Goal: Information Seeking & Learning: Learn about a topic

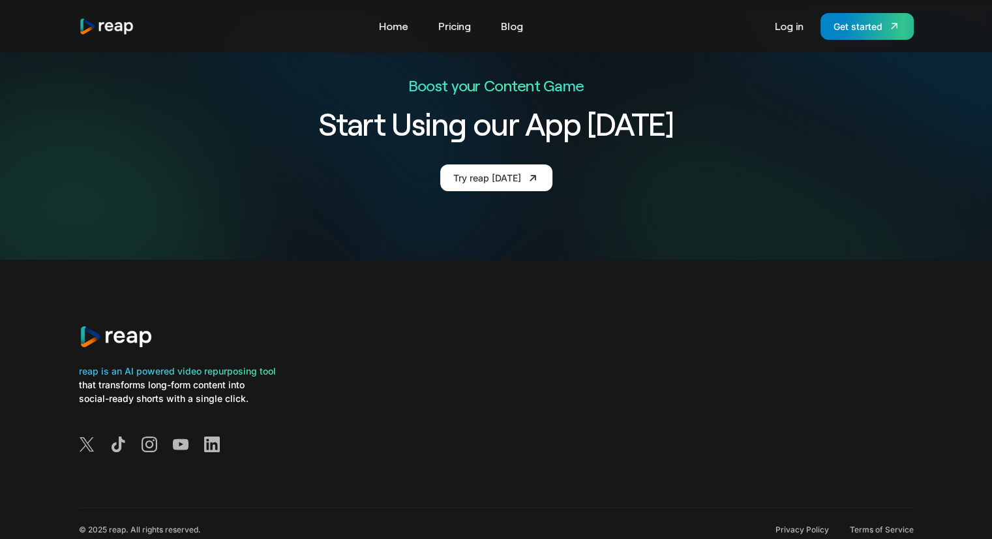
scroll to position [4898, 0]
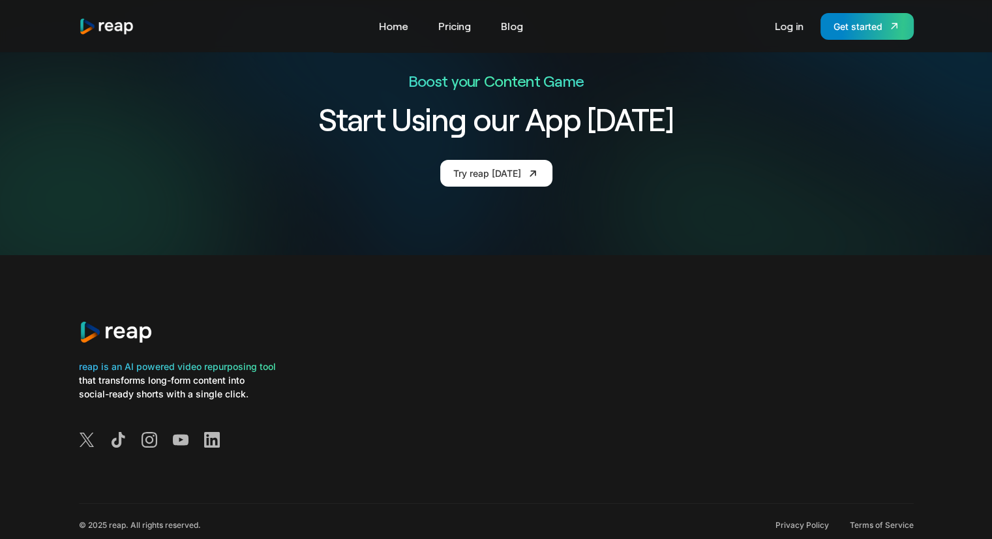
click at [407, 359] on div "reap is an AI powered video repurposing tool that transforms long-form content …" at bounding box center [496, 404] width 835 height 91
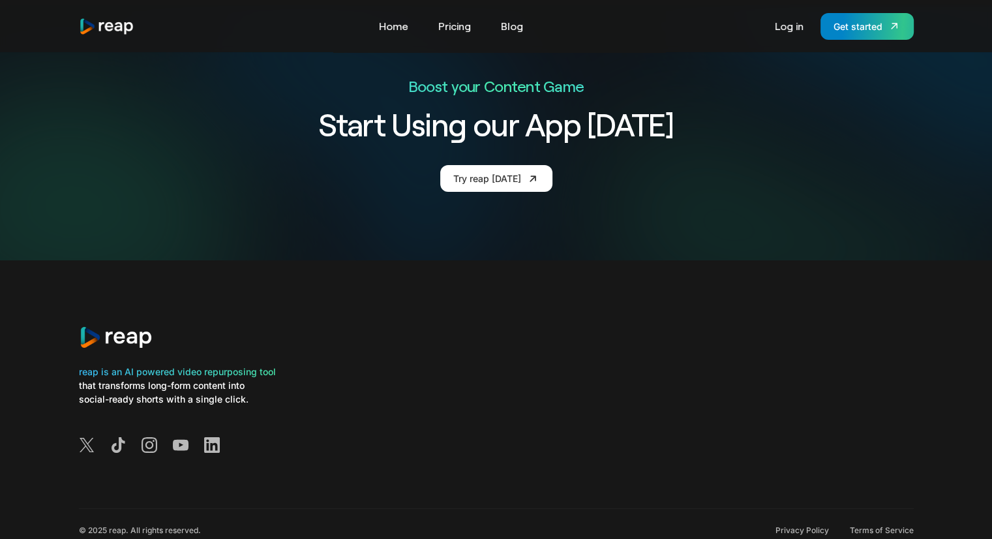
click at [159, 364] on div "reap is an AI powered video repurposing tool" at bounding box center [177, 371] width 197 height 14
drag, startPoint x: 284, startPoint y: 332, endPoint x: 62, endPoint y: 333, distance: 222.4
click at [62, 333] on div "reap is an AI powered video repurposing tool that transforms long-form content …" at bounding box center [496, 420] width 992 height 320
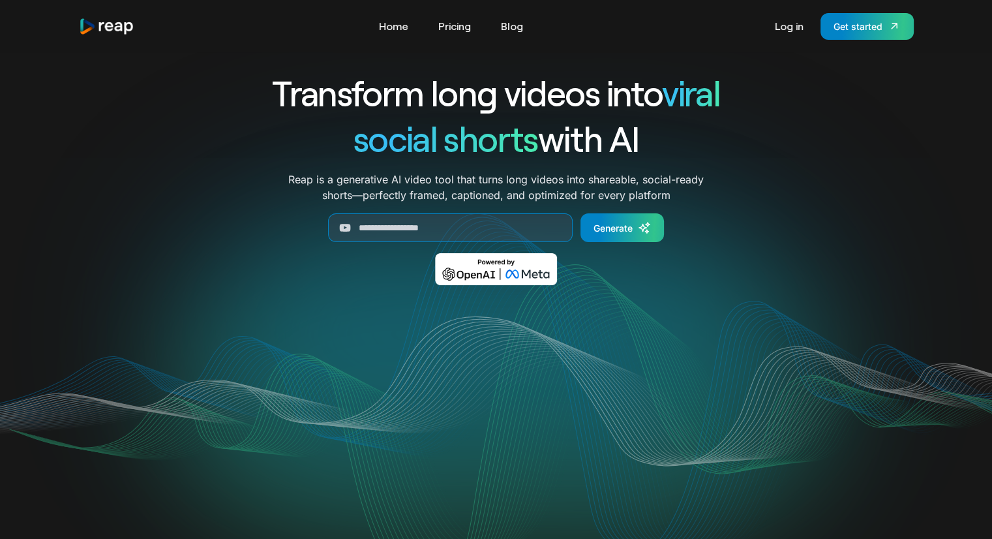
scroll to position [0, 0]
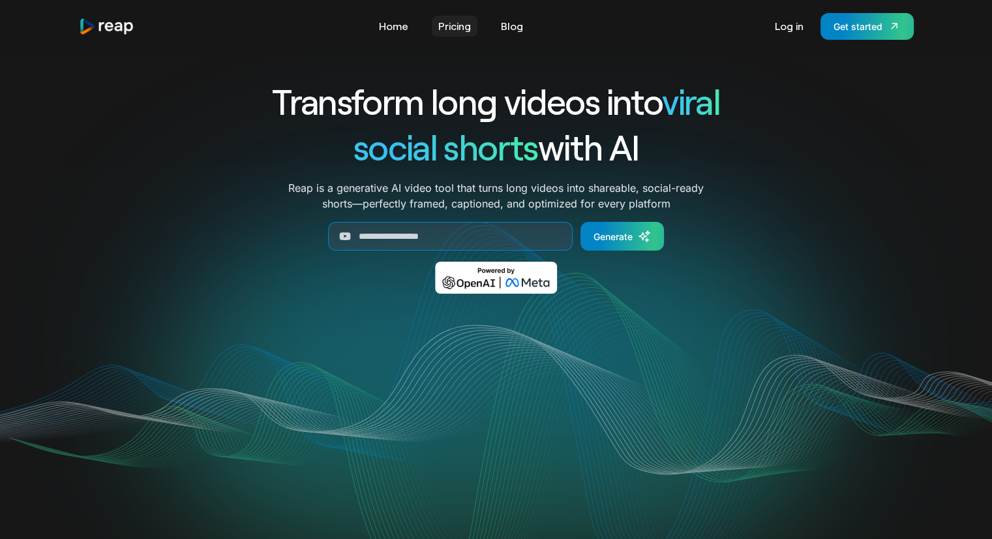
click at [458, 23] on link "Pricing" at bounding box center [455, 26] width 46 height 21
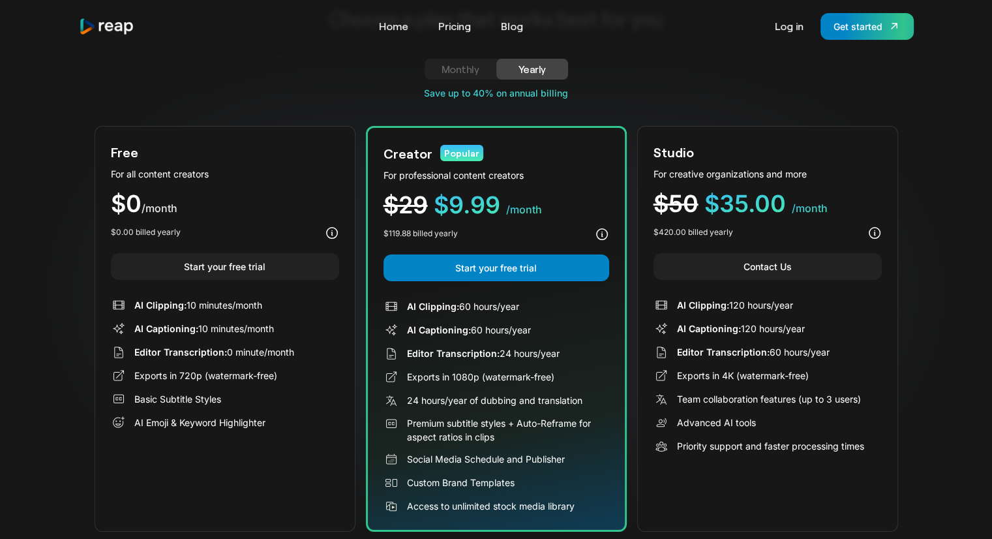
scroll to position [130, 0]
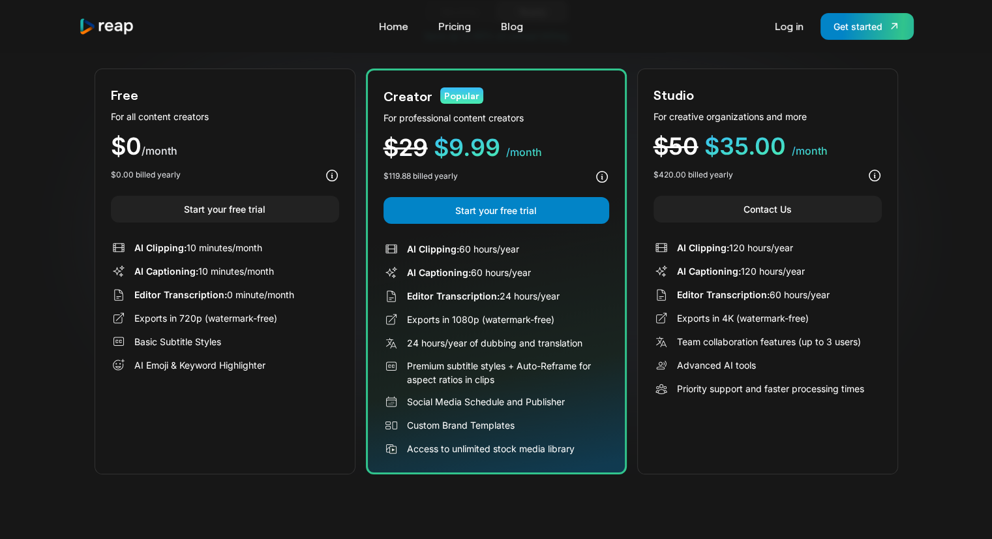
drag, startPoint x: 419, startPoint y: 248, endPoint x: 565, endPoint y: 243, distance: 146.8
click at [565, 243] on div "AI Clipping: 60 hours/year" at bounding box center [496, 249] width 226 height 16
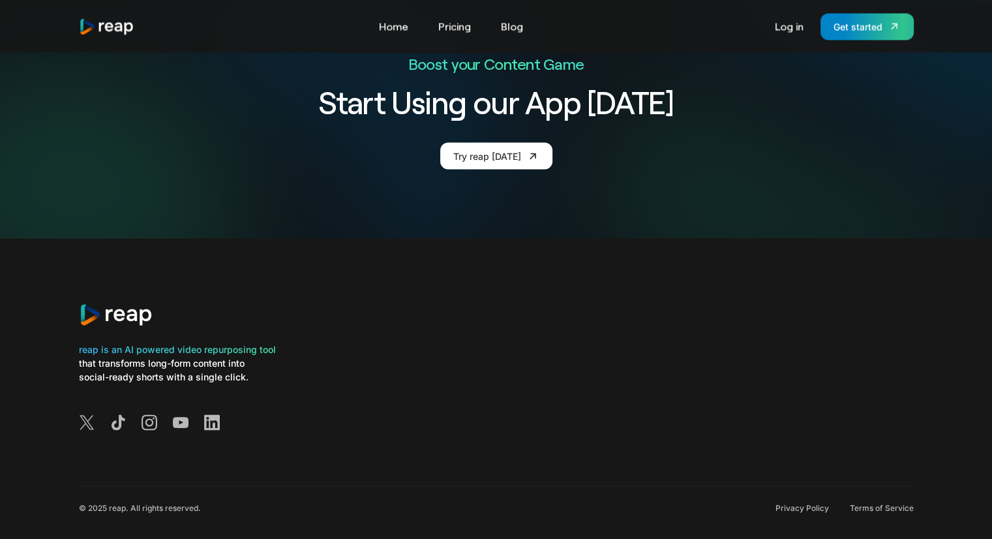
scroll to position [2481, 0]
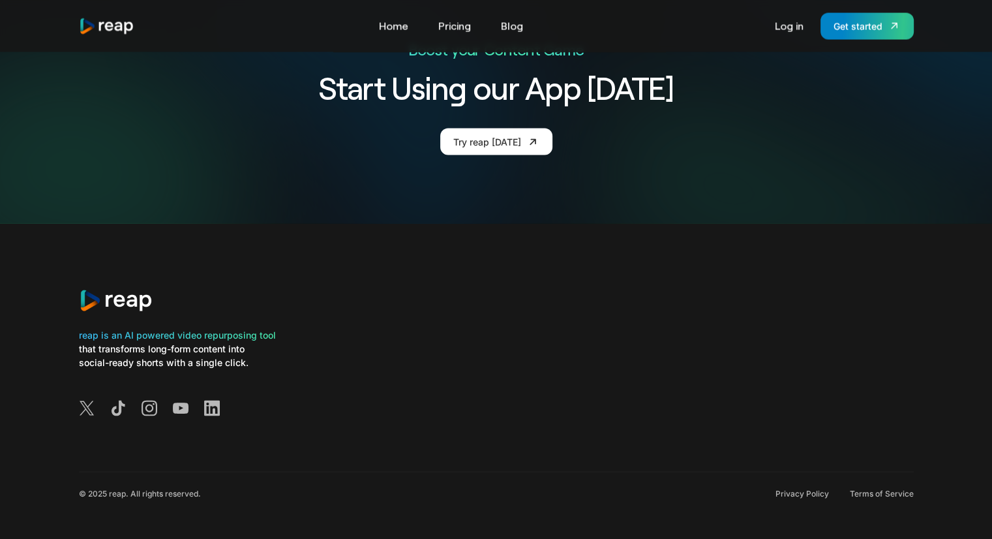
click at [394, 353] on div "reap is an AI powered video repurposing tool that transforms long-form content …" at bounding box center [496, 373] width 835 height 91
drag, startPoint x: 374, startPoint y: 317, endPoint x: 538, endPoint y: 162, distance: 225.6
click at [376, 316] on div at bounding box center [496, 308] width 835 height 39
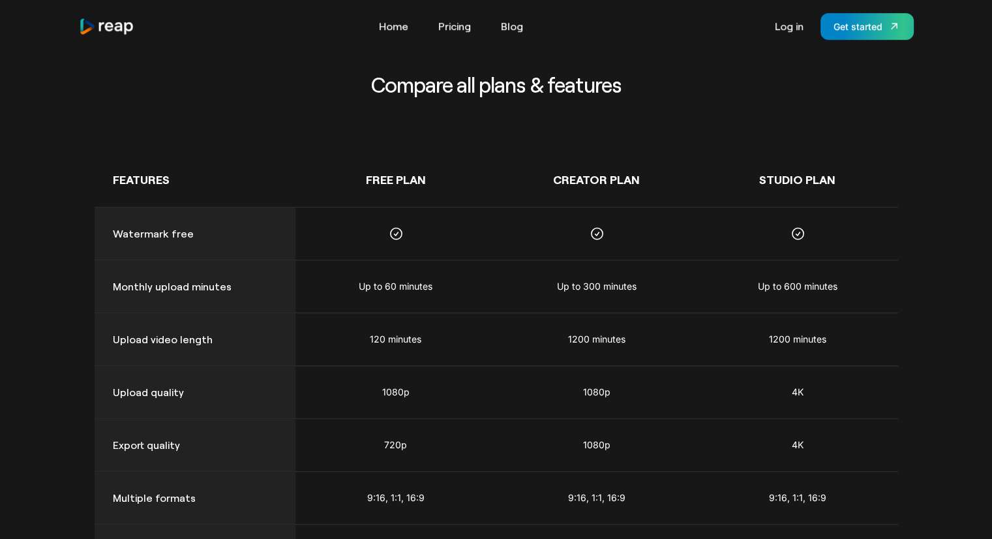
scroll to position [655, 0]
